Goal: Information Seeking & Learning: Compare options

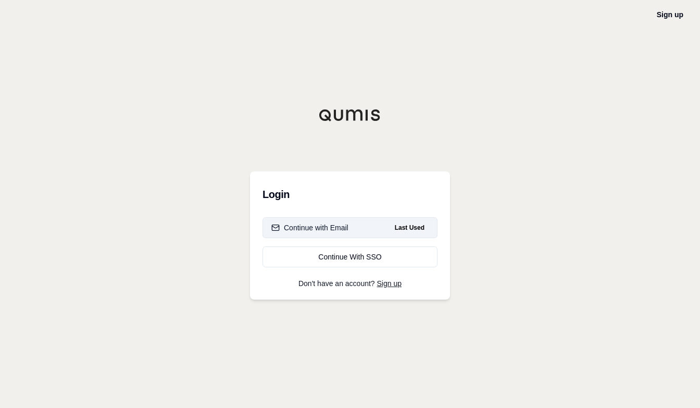
click at [305, 229] on div "Continue with Email" at bounding box center [309, 227] width 77 height 10
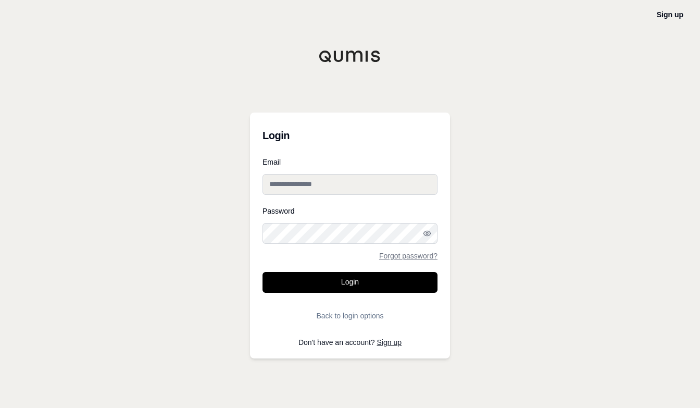
click at [282, 187] on input "Email" at bounding box center [349, 184] width 175 height 21
type input "**********"
click at [262, 272] on button "Login" at bounding box center [349, 282] width 175 height 21
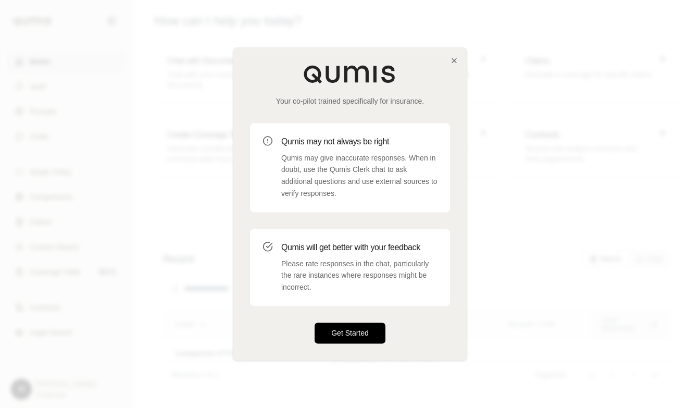
click at [345, 339] on button "Get Started" at bounding box center [349, 332] width 71 height 21
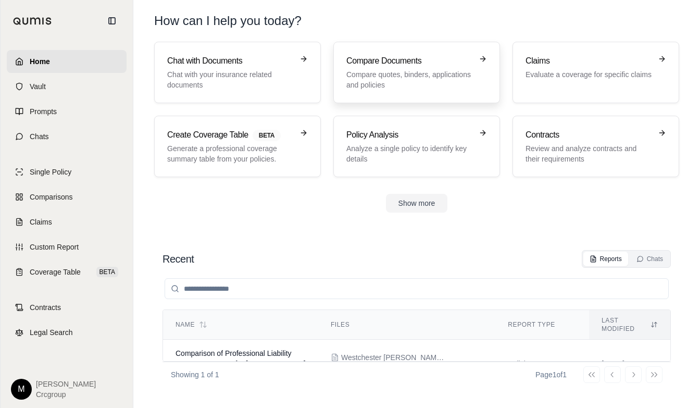
click at [485, 59] on icon at bounding box center [484, 58] width 3 height 5
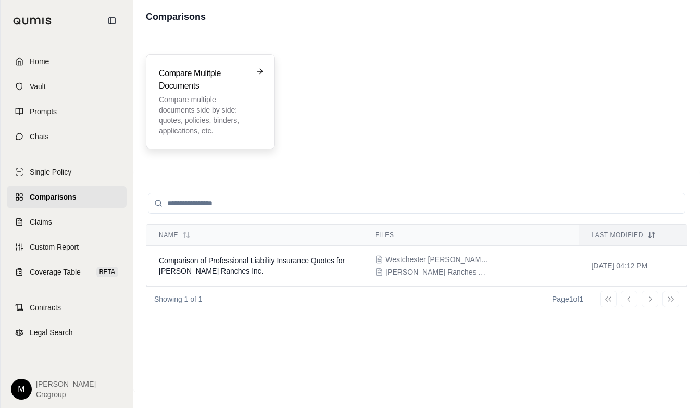
click at [251, 75] on div "Compare Mulitple Documents Compare multiple documents side by side: quotes, pol…" at bounding box center [210, 101] width 103 height 69
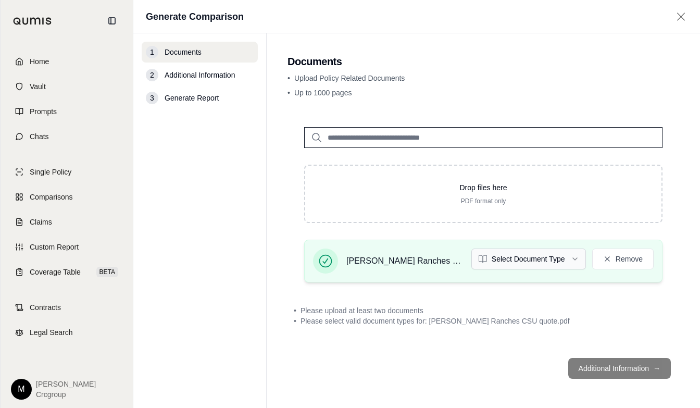
click at [573, 259] on html "Home Vault Prompts Chats Single Policy Comparisons Claims Custom Report Coverag…" at bounding box center [350, 204] width 700 height 408
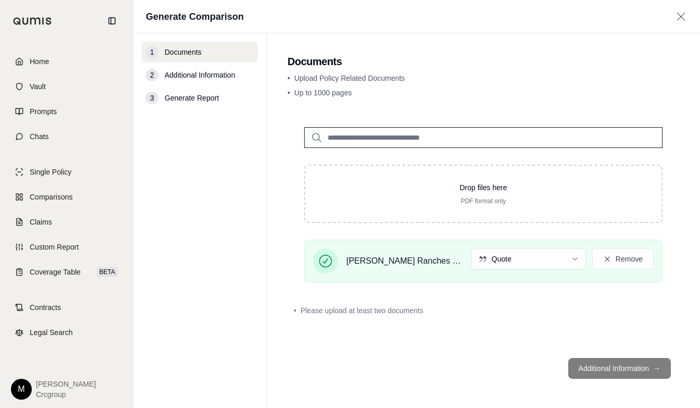
click at [652, 369] on footer "Additional Information →" at bounding box center [482, 367] width 391 height 37
click at [351, 135] on input "search" at bounding box center [483, 137] width 358 height 21
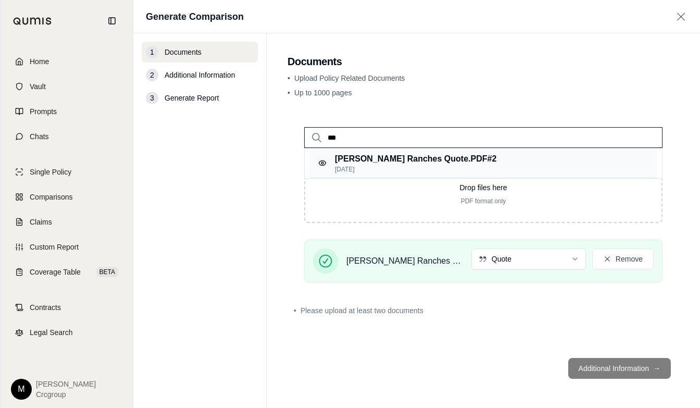
type input "***"
click at [407, 166] on p "[DATE]" at bounding box center [415, 169] width 161 height 8
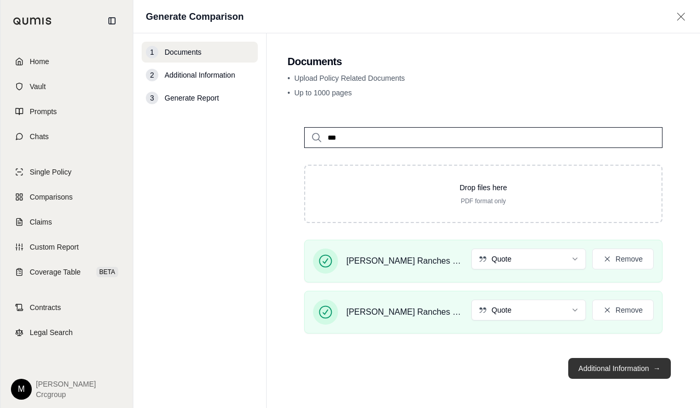
click at [644, 368] on button "Additional Information →" at bounding box center [619, 368] width 103 height 21
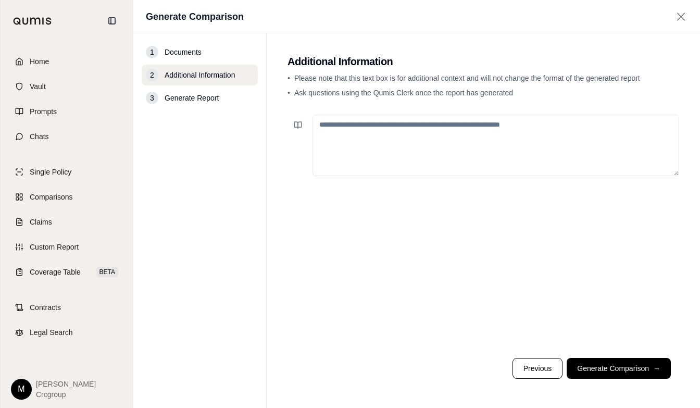
click at [320, 125] on textarea at bounding box center [495, 145] width 367 height 61
type textarea "*"
click at [653, 368] on span "→" at bounding box center [656, 368] width 7 height 10
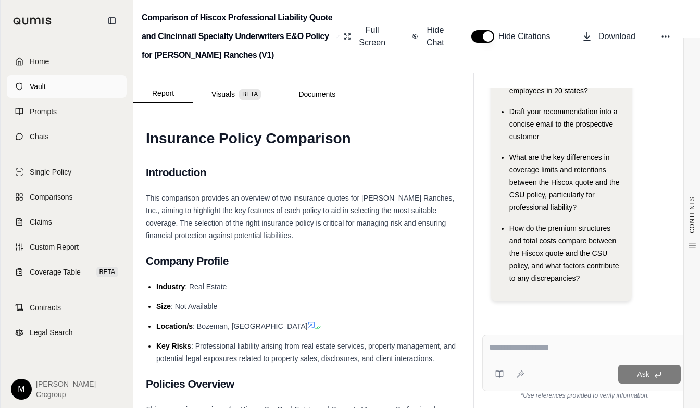
click at [39, 86] on span "Vault" at bounding box center [38, 86] width 16 height 10
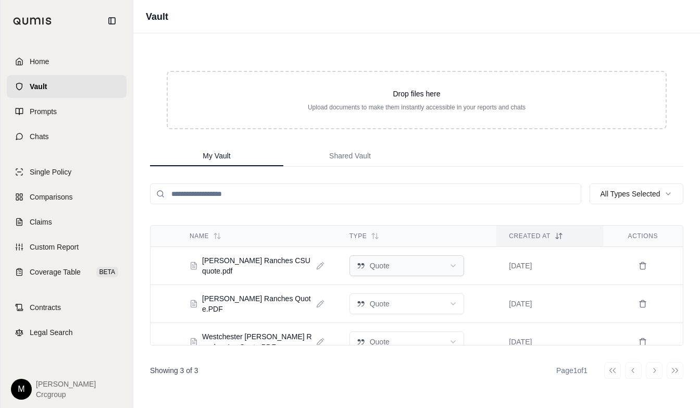
click at [449, 264] on html "Home Vault Prompts Chats Single Policy Comparisons Claims Custom Report Coverag…" at bounding box center [350, 204] width 700 height 408
